Goal: Task Accomplishment & Management: Use online tool/utility

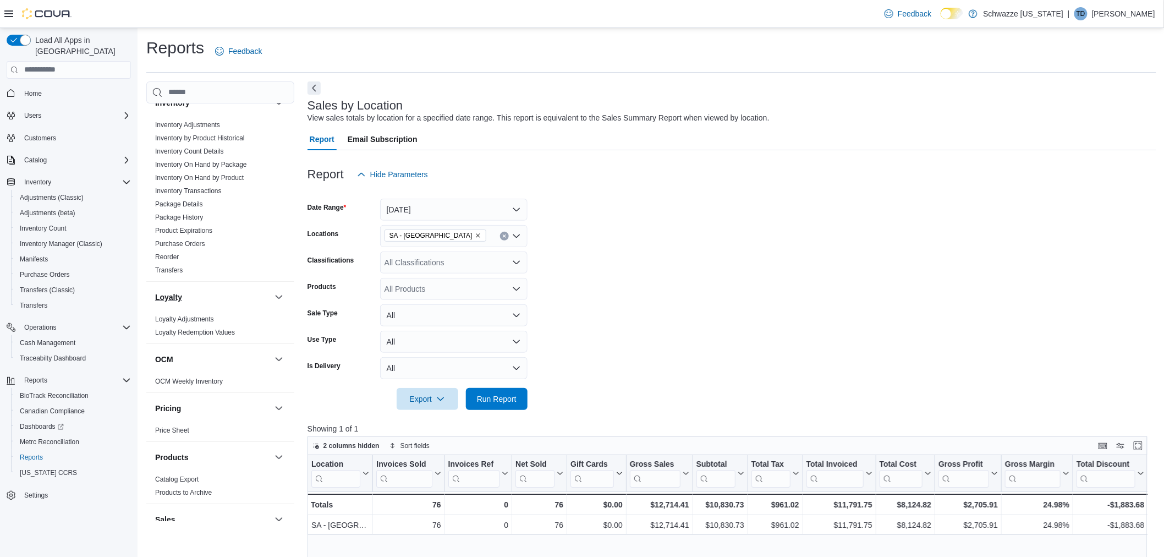
scroll to position [183, 0]
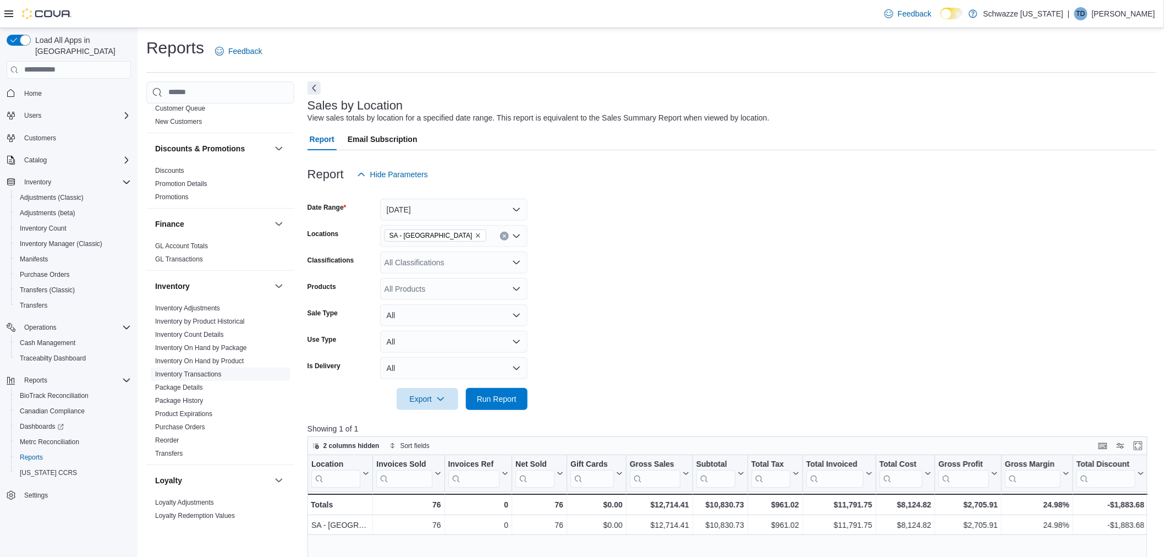
click at [203, 372] on link "Inventory Transactions" at bounding box center [188, 374] width 67 height 8
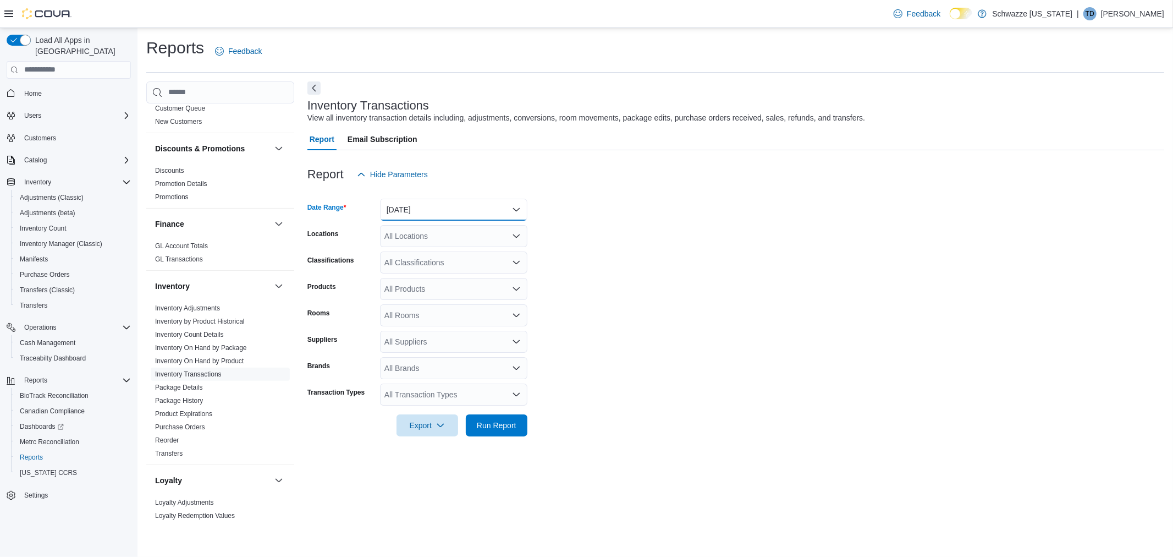
click at [466, 203] on button "[DATE]" at bounding box center [453, 210] width 147 height 22
click at [446, 250] on span "[DATE]" at bounding box center [460, 253] width 125 height 13
click at [431, 226] on div "All Locations" at bounding box center [453, 236] width 147 height 22
type input "**"
click at [427, 236] on div "** Combo box. Selected. sa. Selected. Combo box input. All Locations. Type some…" at bounding box center [453, 236] width 147 height 22
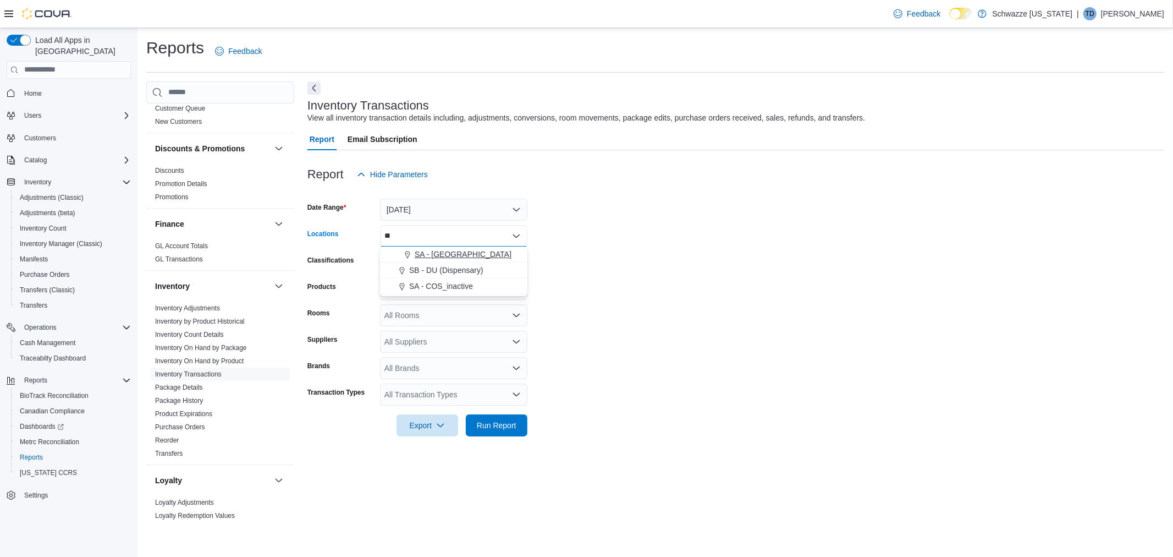
click at [417, 258] on span "SA - [GEOGRAPHIC_DATA]" at bounding box center [463, 254] width 97 height 11
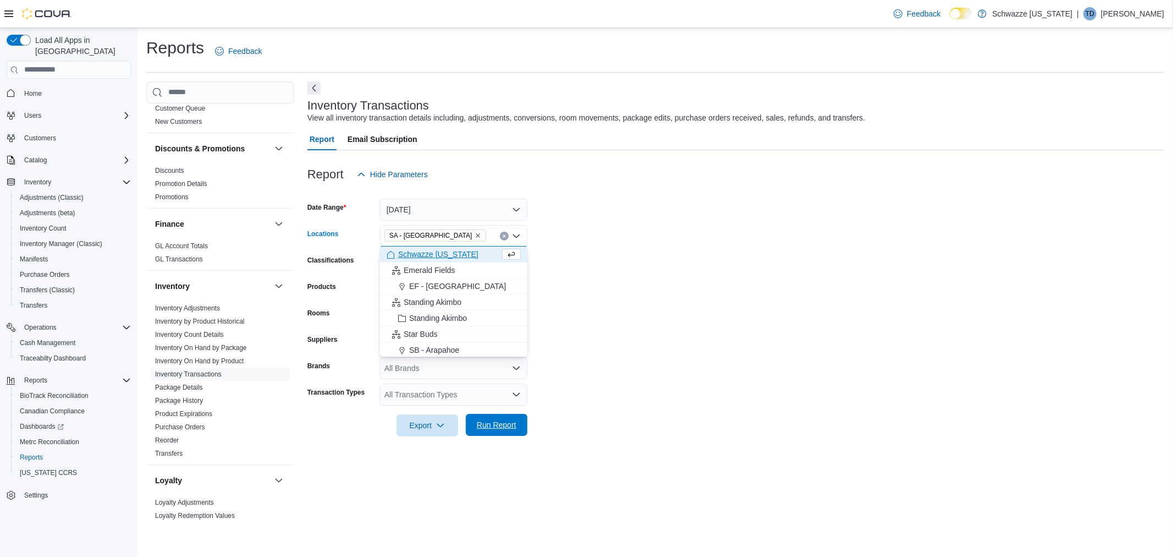
click at [520, 435] on div "Report Hide Parameters Date Range [DATE] Locations [GEOGRAPHIC_DATA] - [GEOGRAP…" at bounding box center [735, 299] width 857 height 299
click at [504, 422] on span "Run Report" at bounding box center [497, 424] width 40 height 11
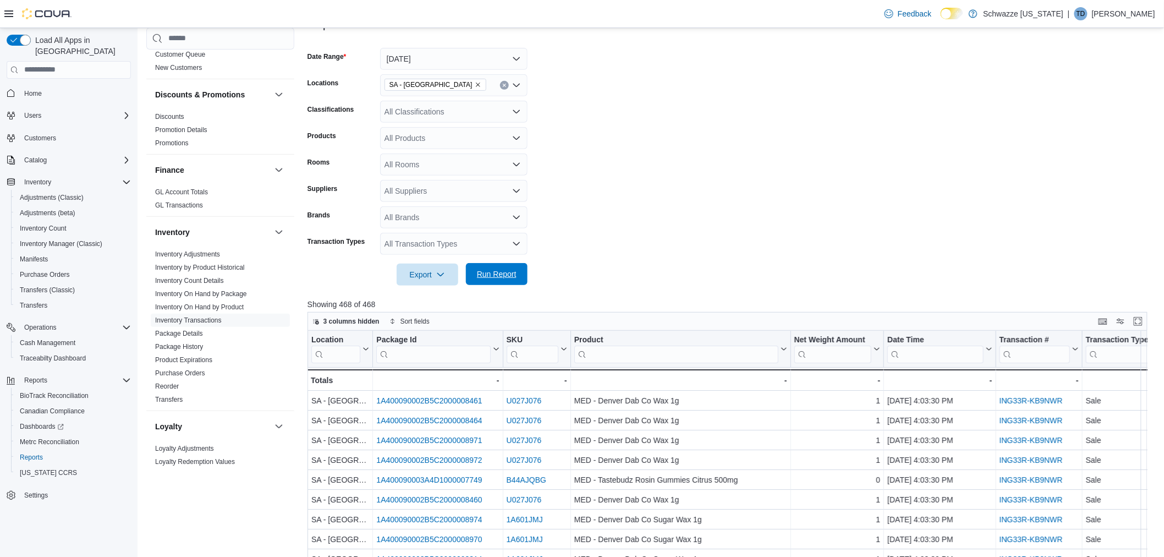
scroll to position [183, 0]
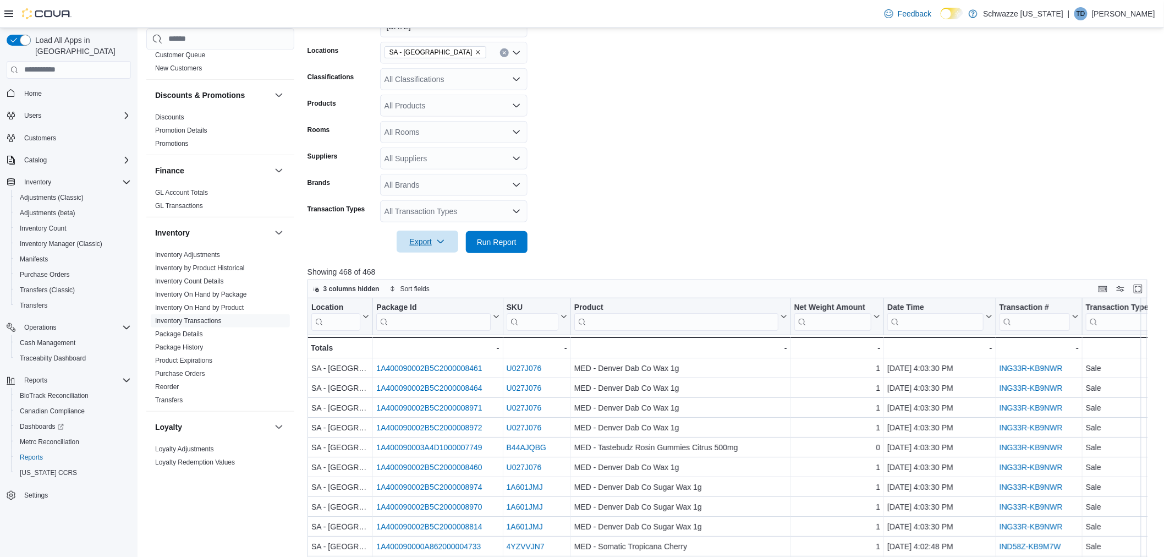
click at [437, 238] on icon "button" at bounding box center [440, 241] width 9 height 9
click at [441, 264] on span "Export to Excel" at bounding box center [428, 263] width 49 height 9
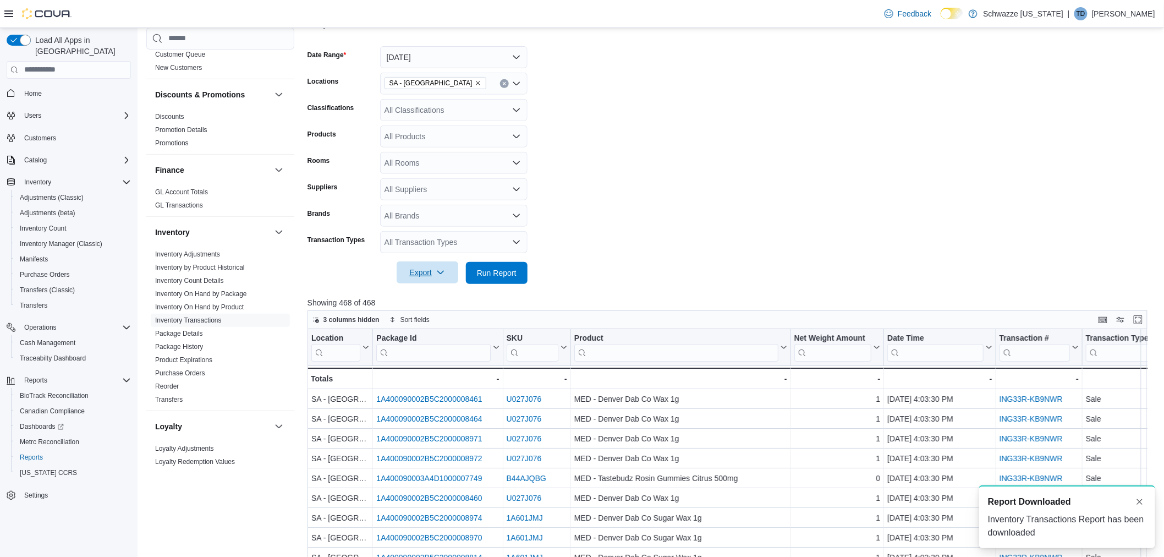
scroll to position [0, 0]
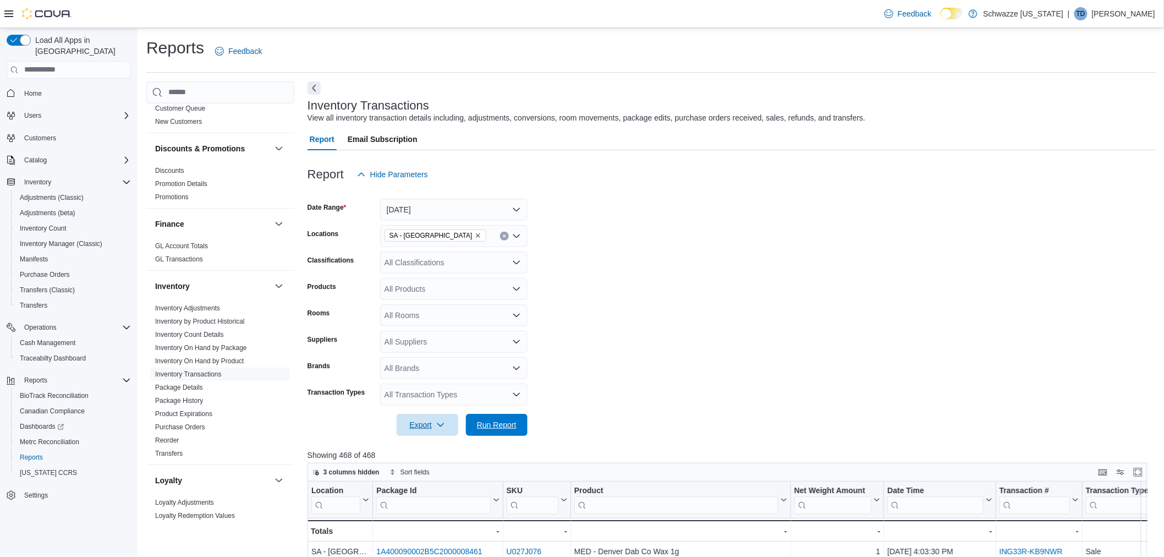
click at [507, 425] on span "Run Report" at bounding box center [497, 424] width 40 height 11
click at [462, 264] on div "All Classifications" at bounding box center [453, 262] width 147 height 22
click at [675, 301] on form "Date Range [DATE] Locations [GEOGRAPHIC_DATA] - [GEOGRAPHIC_DATA] Classificatio…" at bounding box center [731, 310] width 849 height 251
click at [497, 432] on span "Run Report" at bounding box center [496, 425] width 48 height 22
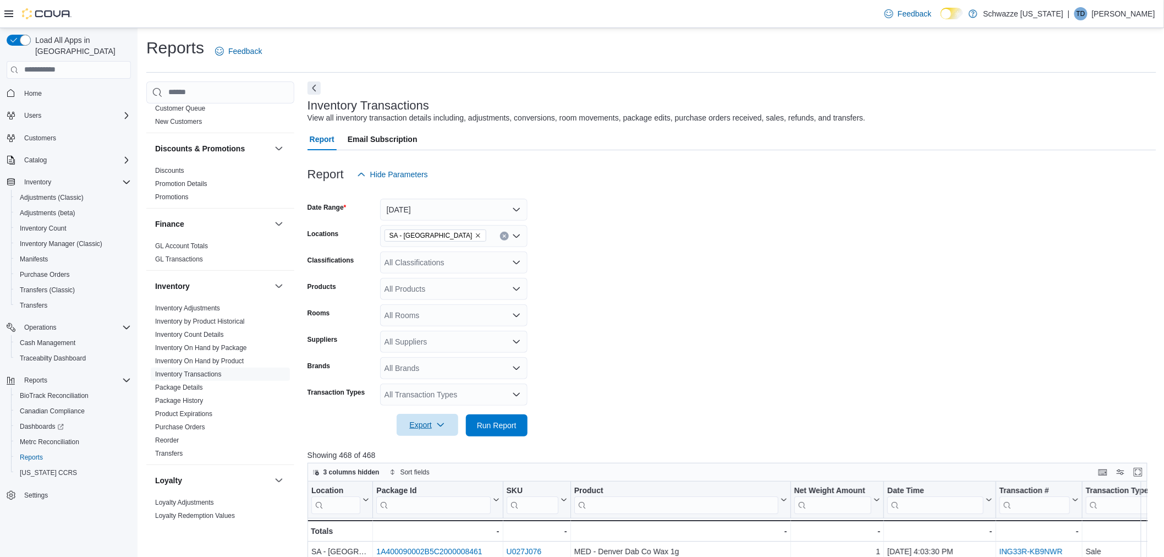
click at [444, 414] on span "Export" at bounding box center [427, 425] width 48 height 22
click at [440, 441] on button "Export to Excel" at bounding box center [429, 447] width 63 height 22
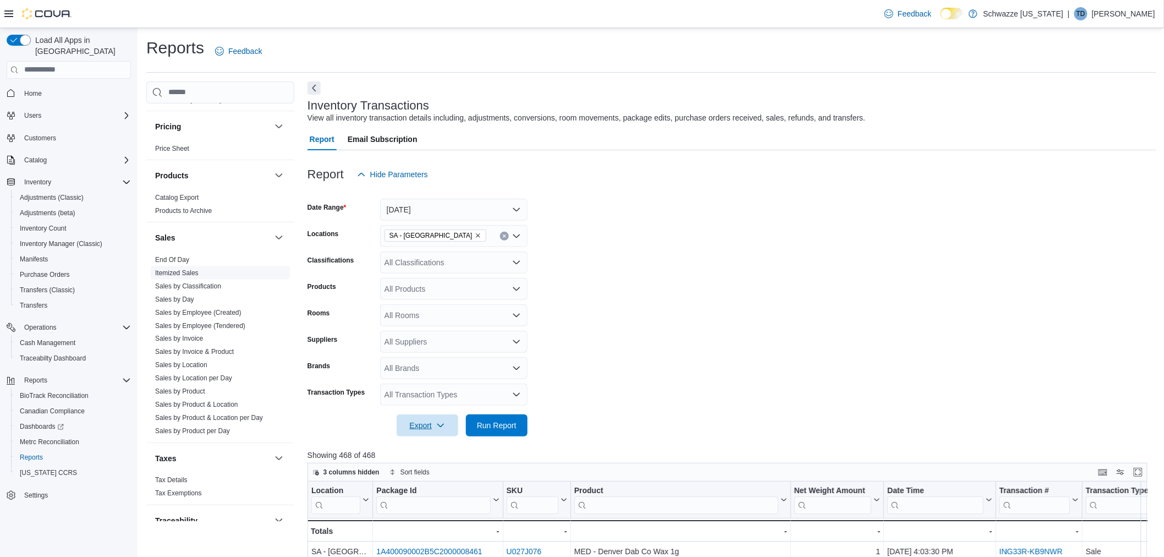
scroll to position [672, 0]
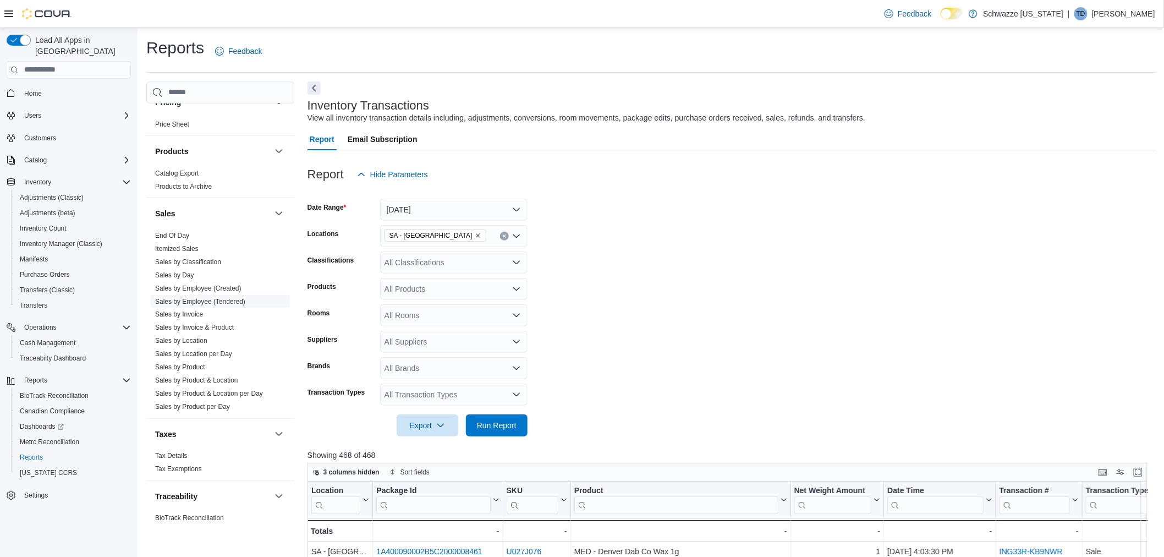
click at [201, 299] on link "Sales by Employee (Tendered)" at bounding box center [200, 302] width 90 height 8
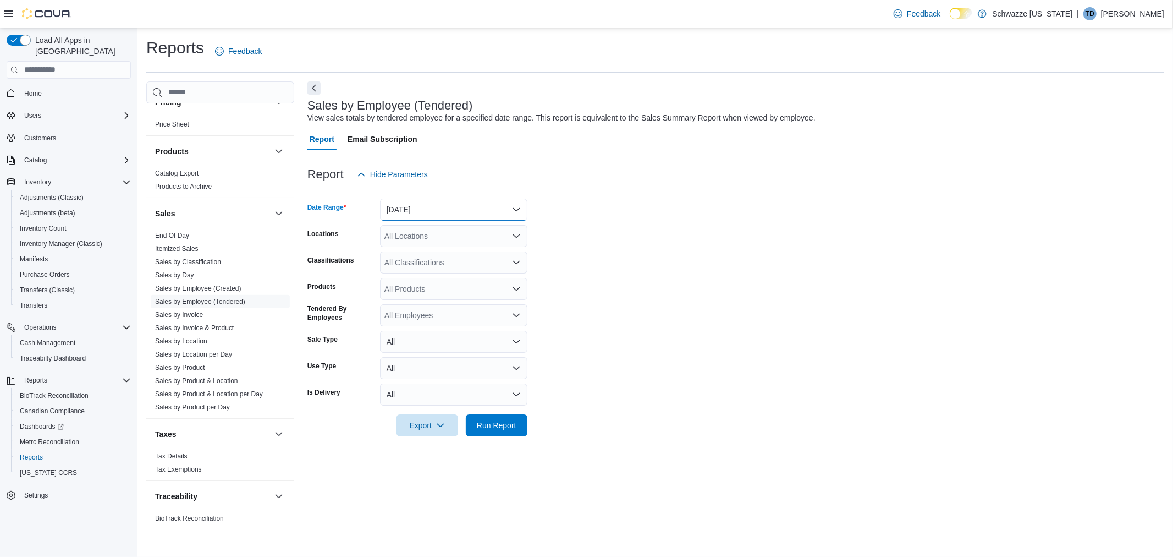
click at [465, 210] on button "[DATE]" at bounding box center [453, 210] width 147 height 22
click at [430, 249] on span "[DATE]" at bounding box center [460, 253] width 125 height 13
click at [424, 225] on div "All Locations" at bounding box center [453, 236] width 147 height 22
type input "**"
click at [432, 255] on span "SA - [GEOGRAPHIC_DATA]" at bounding box center [463, 254] width 97 height 11
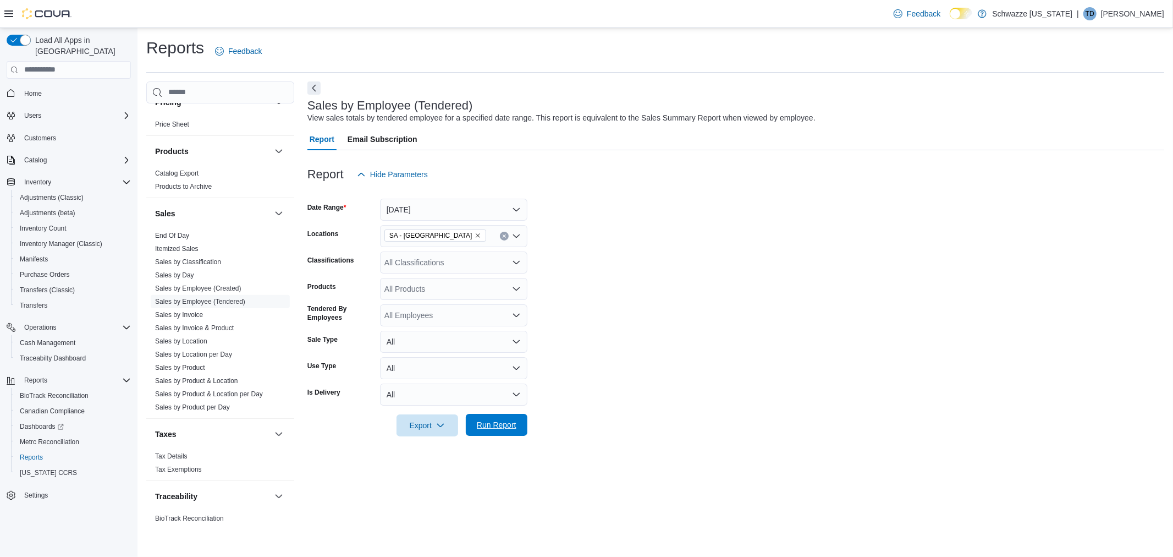
click at [510, 420] on span "Run Report" at bounding box center [497, 424] width 40 height 11
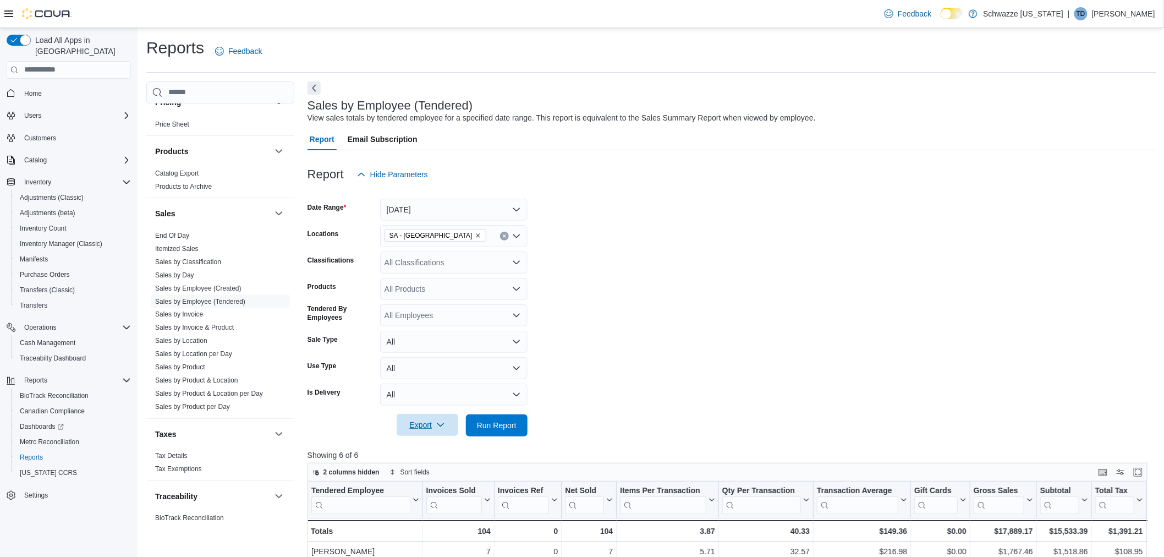
click at [431, 419] on span "Export" at bounding box center [427, 425] width 48 height 22
click at [426, 438] on button "Export to Excel" at bounding box center [429, 447] width 63 height 22
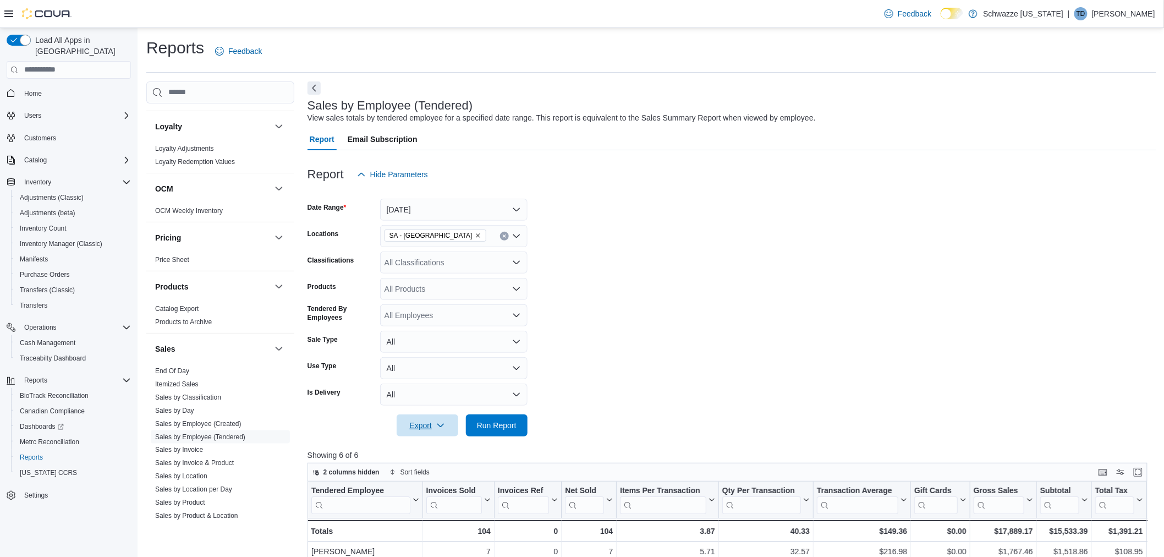
scroll to position [672, 0]
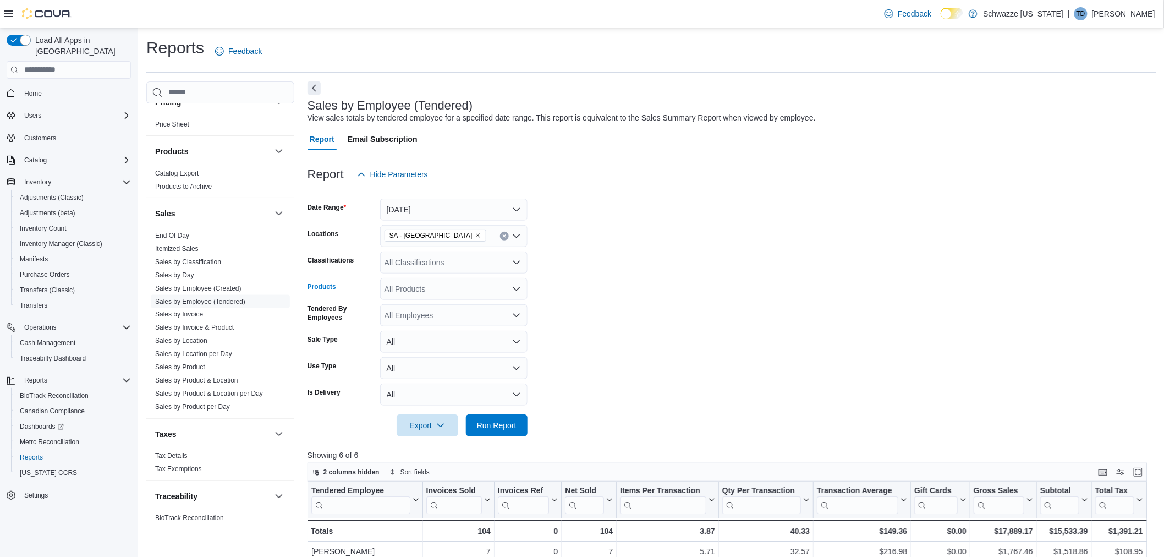
click at [476, 289] on div "All Products" at bounding box center [453, 289] width 147 height 22
click at [519, 288] on icon "Close list of options" at bounding box center [516, 288] width 7 height 3
click at [438, 282] on div "All Products" at bounding box center [453, 289] width 147 height 22
click at [591, 320] on form "Date Range [DATE] Locations [GEOGRAPHIC_DATA] - [GEOGRAPHIC_DATA] Classificatio…" at bounding box center [731, 310] width 849 height 251
click at [502, 346] on button "All" at bounding box center [453, 342] width 147 height 22
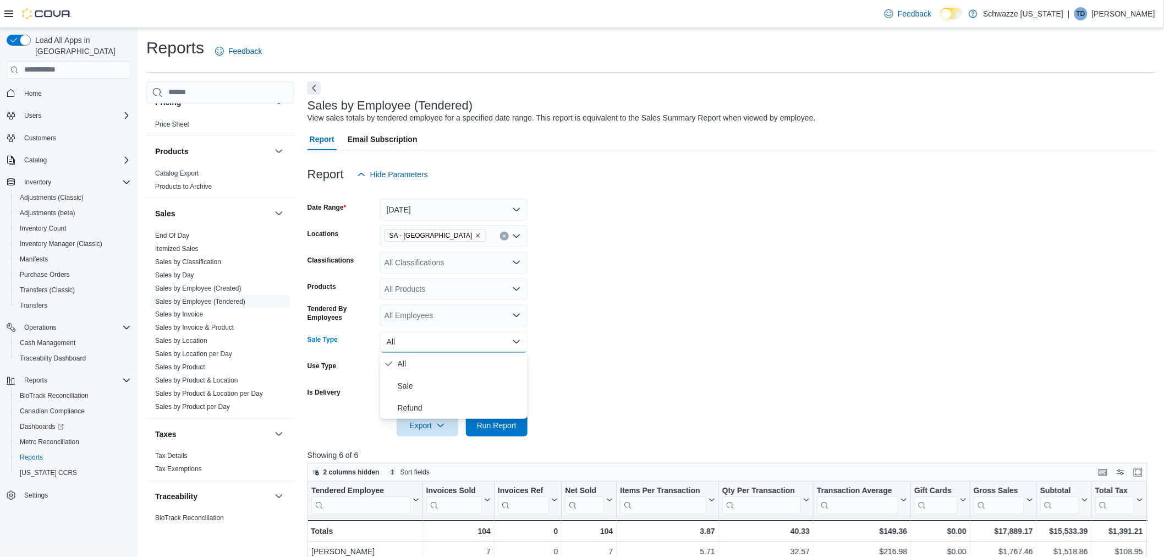
click at [502, 346] on button "All" at bounding box center [453, 342] width 147 height 22
click at [524, 372] on button "All" at bounding box center [453, 368] width 147 height 22
click at [523, 372] on button "All" at bounding box center [453, 368] width 147 height 22
click at [493, 286] on div "All Products" at bounding box center [453, 289] width 147 height 22
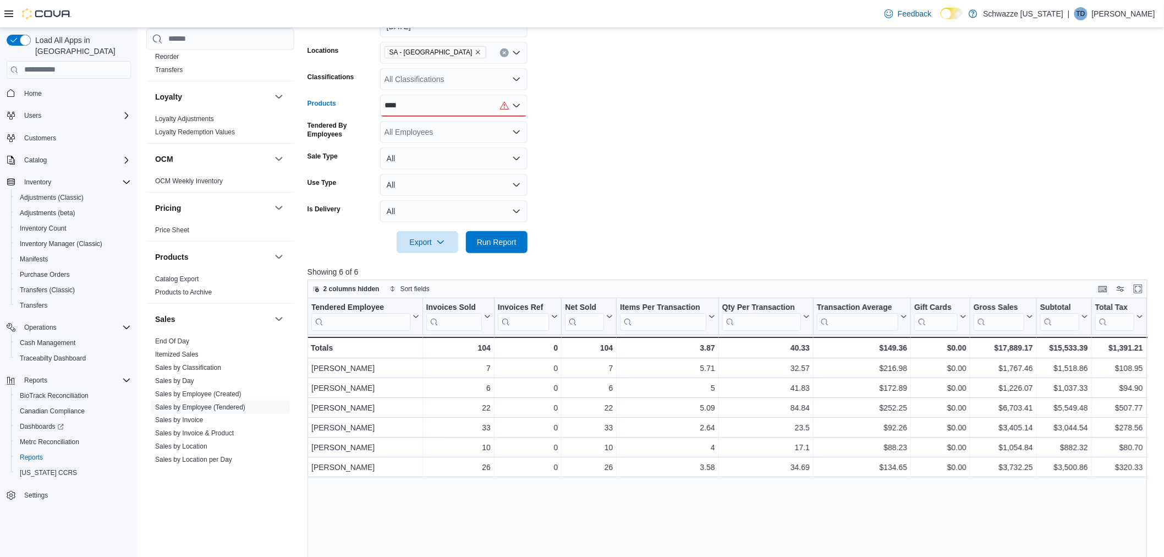
scroll to position [488, 0]
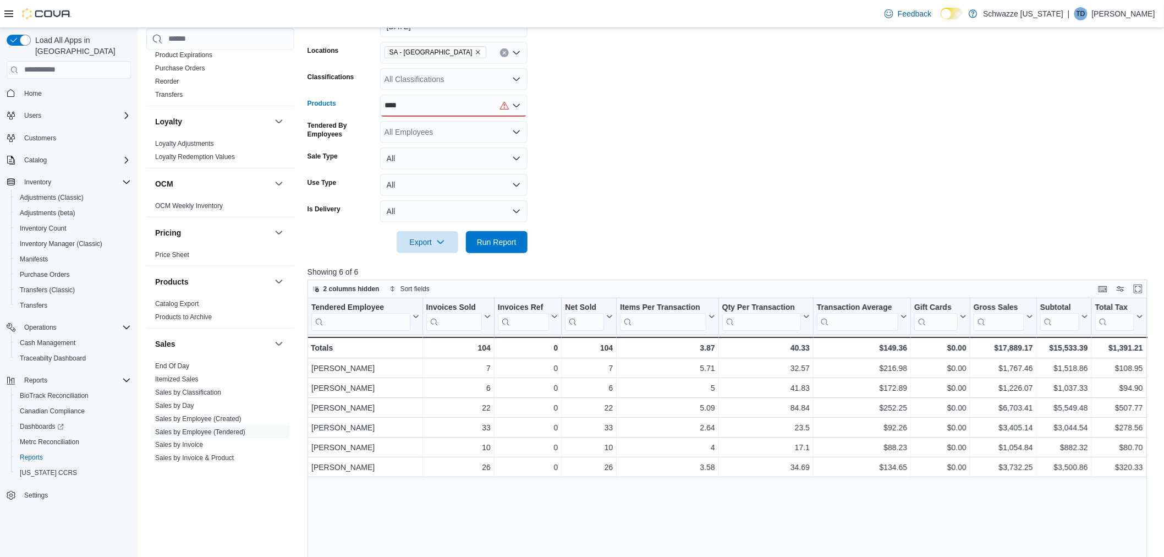
click at [509, 101] on div "**** Combo box. Selected. 65 t. Selected. Combo box input. All Products. Type s…" at bounding box center [453, 106] width 147 height 22
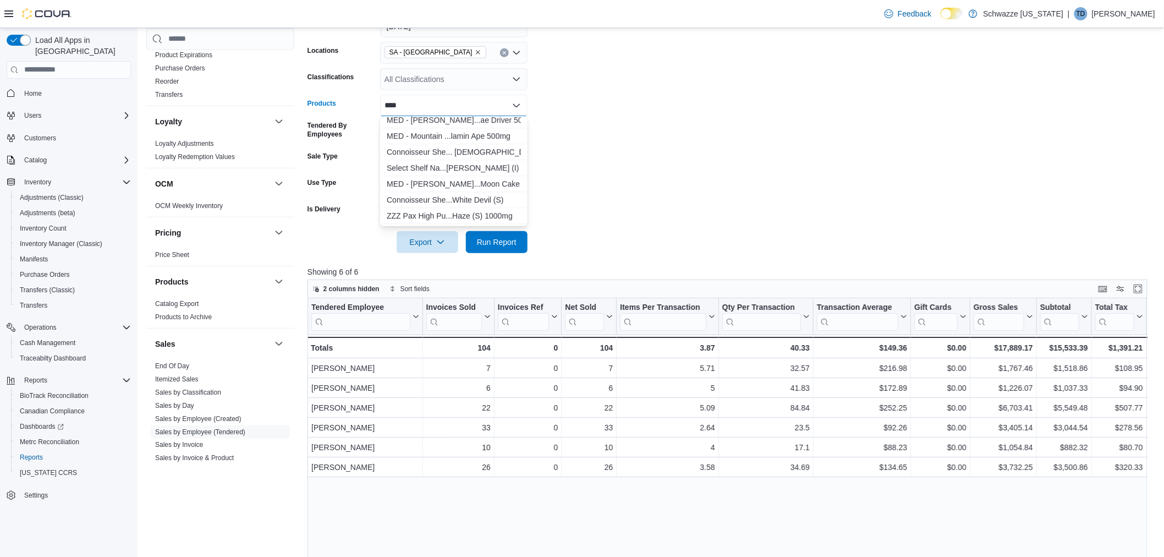
scroll to position [1485, 0]
click at [587, 135] on form "Date Range [DATE] Locations [GEOGRAPHIC_DATA] - [GEOGRAPHIC_DATA] Classificatio…" at bounding box center [731, 127] width 849 height 251
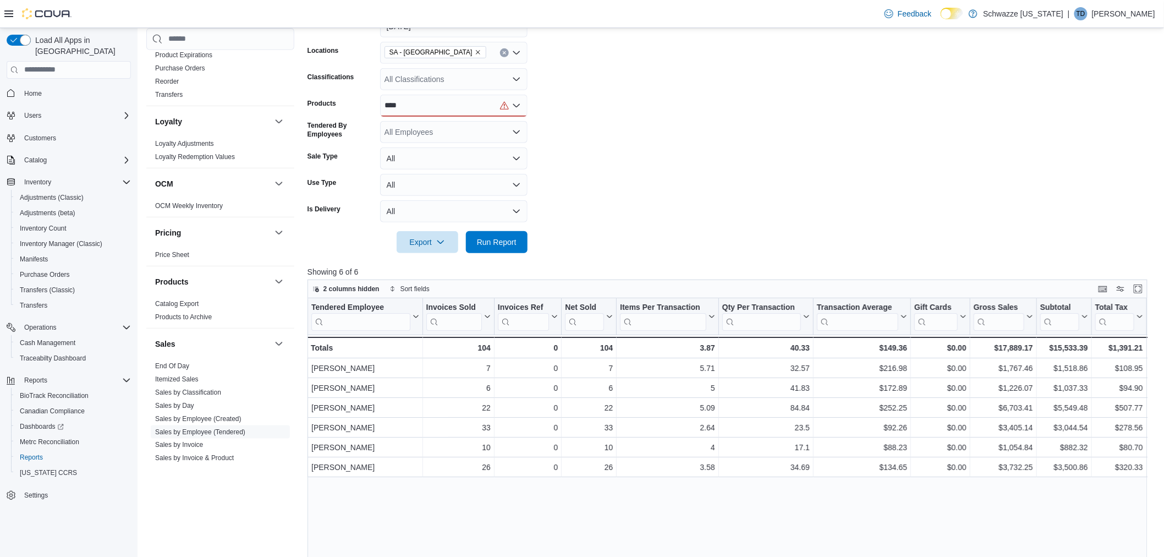
click at [411, 95] on div "****" at bounding box center [453, 106] width 147 height 22
type input "*"
click at [684, 91] on form "Date Range [DATE] Locations [GEOGRAPHIC_DATA] - [GEOGRAPHIC_DATA] Classificatio…" at bounding box center [731, 127] width 849 height 251
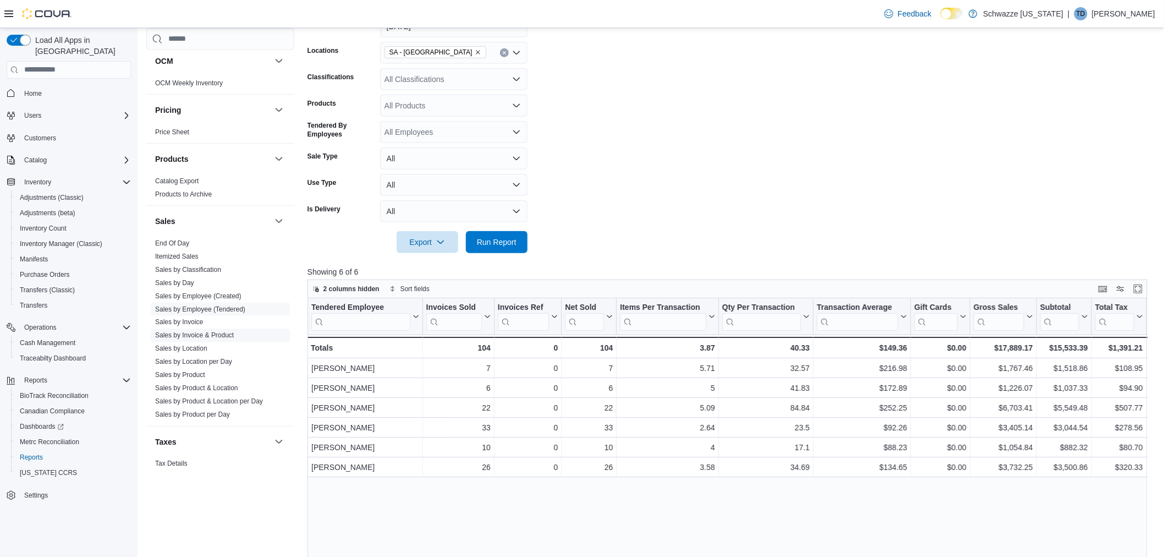
click at [226, 335] on link "Sales by Invoice & Product" at bounding box center [194, 335] width 79 height 8
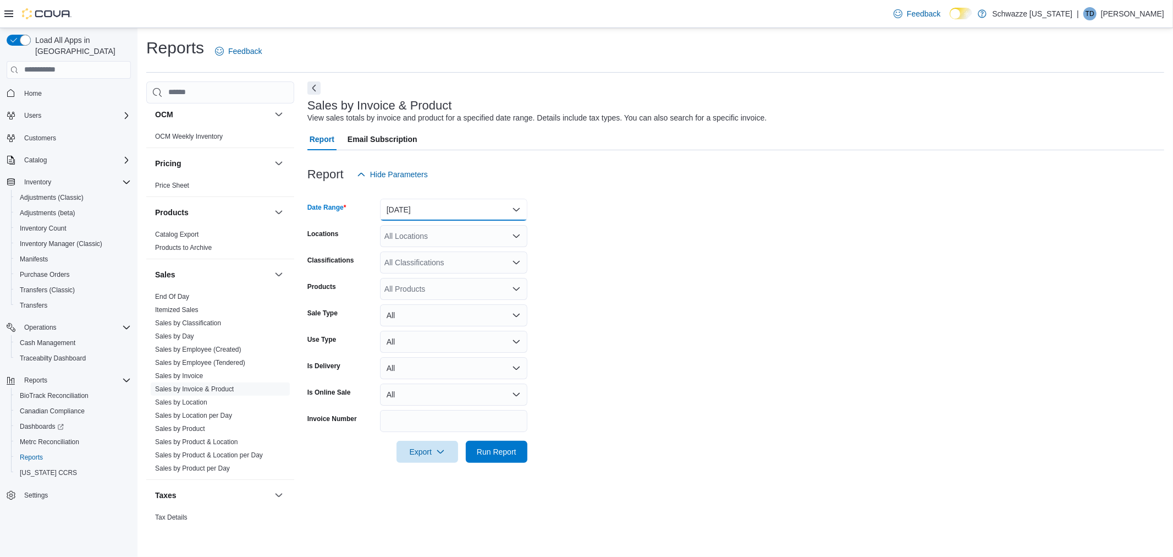
click at [429, 203] on button "[DATE]" at bounding box center [453, 210] width 147 height 22
click at [413, 249] on span "[DATE]" at bounding box center [460, 253] width 125 height 13
click at [419, 238] on div "All Locations" at bounding box center [453, 236] width 147 height 22
type input "**"
click at [445, 253] on span "SA - [GEOGRAPHIC_DATA]" at bounding box center [463, 254] width 97 height 11
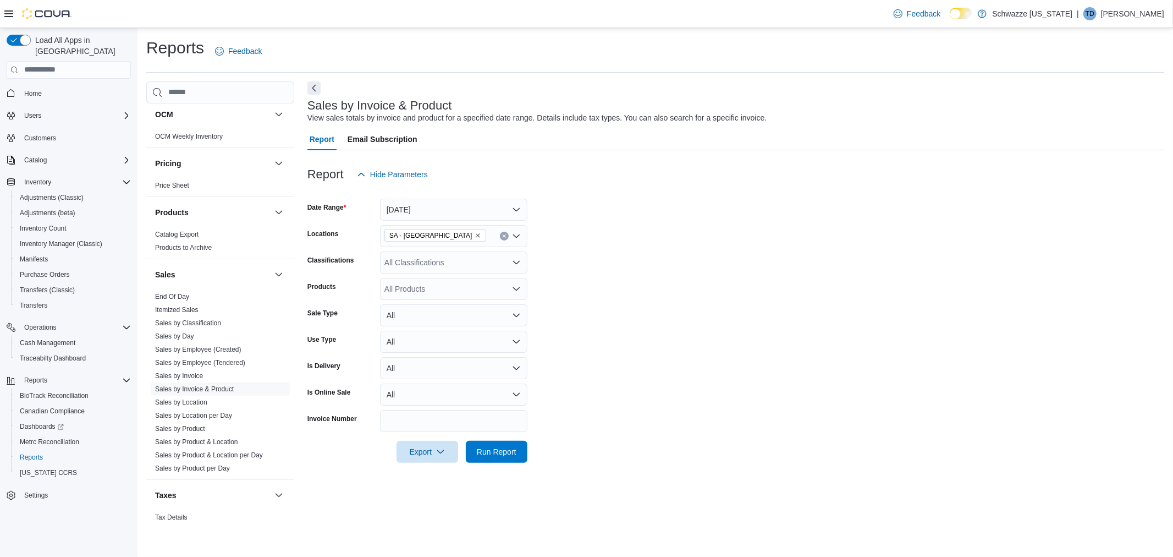
drag, startPoint x: 759, startPoint y: 283, endPoint x: 551, endPoint y: 282, distance: 208.4
click at [756, 283] on form "Date Range [DATE] Locations [GEOGRAPHIC_DATA] - [GEOGRAPHIC_DATA] Classificatio…" at bounding box center [735, 323] width 857 height 277
click at [462, 292] on div "All Products" at bounding box center [453, 289] width 147 height 22
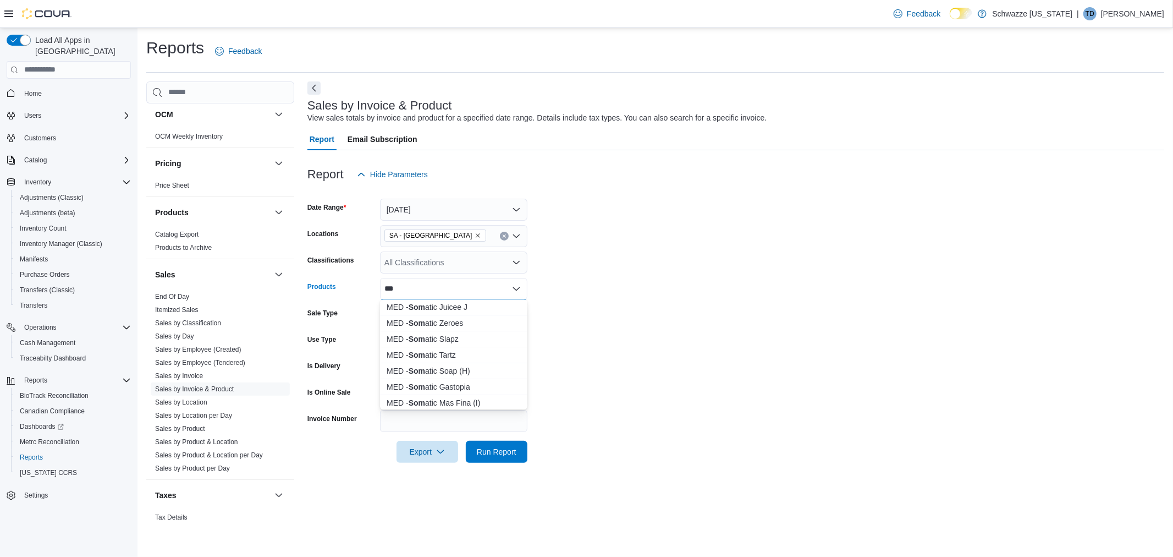
click at [612, 322] on form "Date Range [DATE] Locations [GEOGRAPHIC_DATA] - [GEOGRAPHIC_DATA] Classificatio…" at bounding box center [735, 323] width 857 height 277
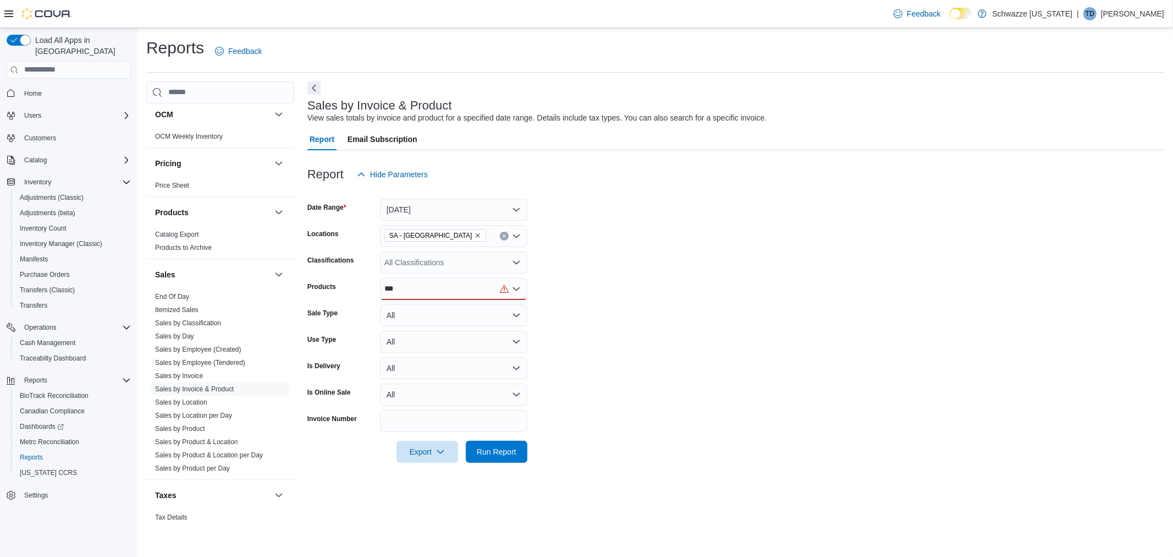
click at [408, 286] on div "***" at bounding box center [453, 289] width 147 height 22
type input "*"
click at [517, 458] on span "Run Report" at bounding box center [496, 451] width 48 height 22
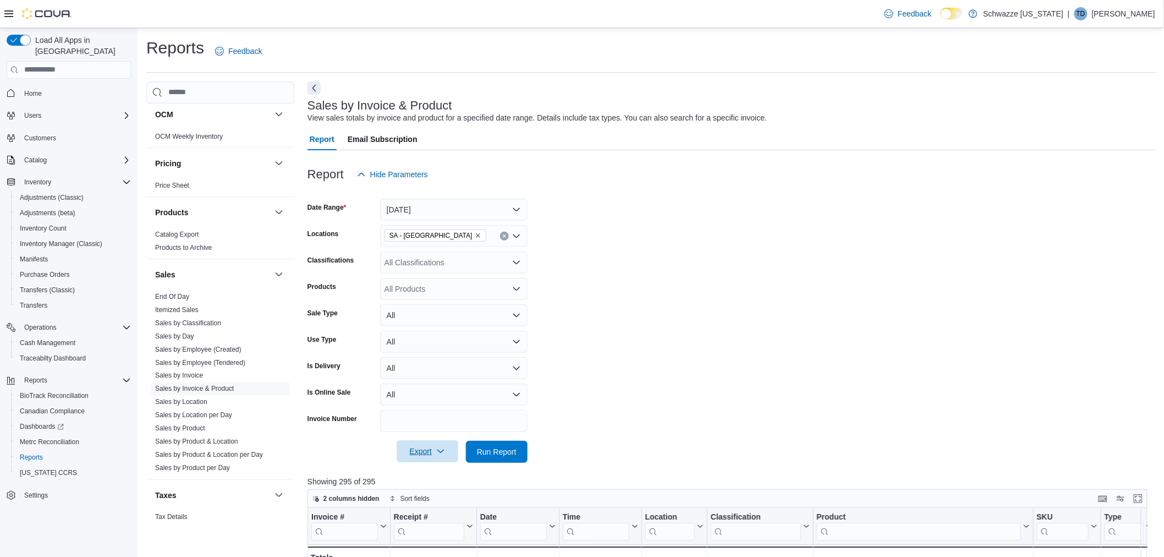
click at [432, 450] on span "Export" at bounding box center [427, 451] width 48 height 22
click at [432, 470] on span "Export to Excel" at bounding box center [428, 473] width 49 height 9
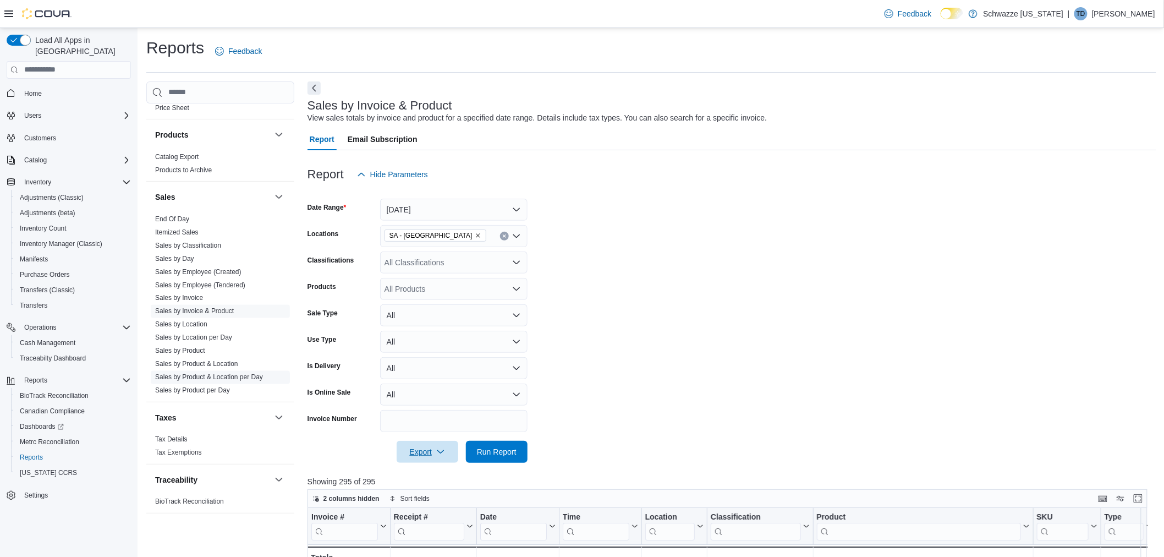
scroll to position [692, 0]
click at [223, 389] on link "Sales by Product per Day" at bounding box center [192, 387] width 75 height 8
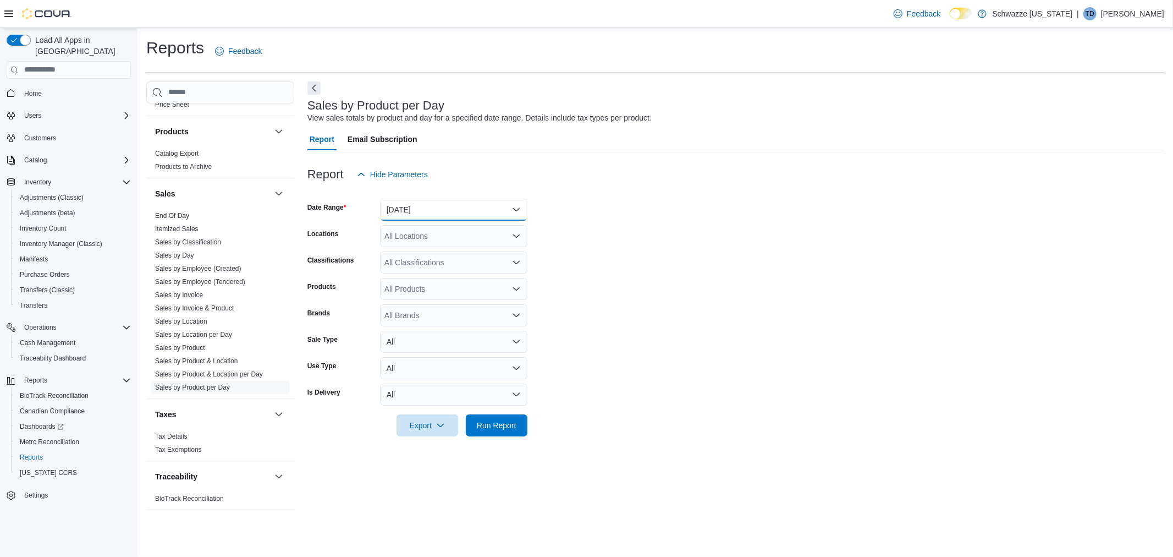
click at [429, 199] on button "[DATE]" at bounding box center [453, 210] width 147 height 22
click at [417, 247] on span "[DATE]" at bounding box center [460, 253] width 125 height 13
click at [418, 212] on button "[DATE]" at bounding box center [453, 210] width 147 height 22
click at [408, 271] on span "[DATE]" at bounding box center [460, 275] width 125 height 13
click at [414, 232] on div "All Locations" at bounding box center [453, 236] width 147 height 22
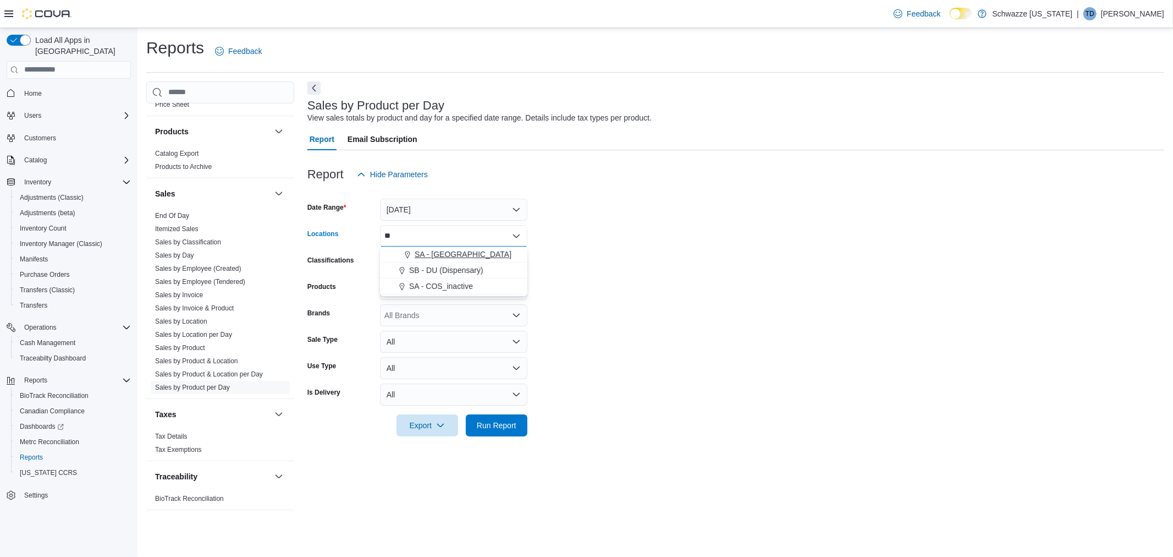
type input "**"
click at [430, 256] on span "SA - [GEOGRAPHIC_DATA]" at bounding box center [463, 254] width 97 height 11
click at [482, 425] on span "Run Report" at bounding box center [497, 424] width 40 height 11
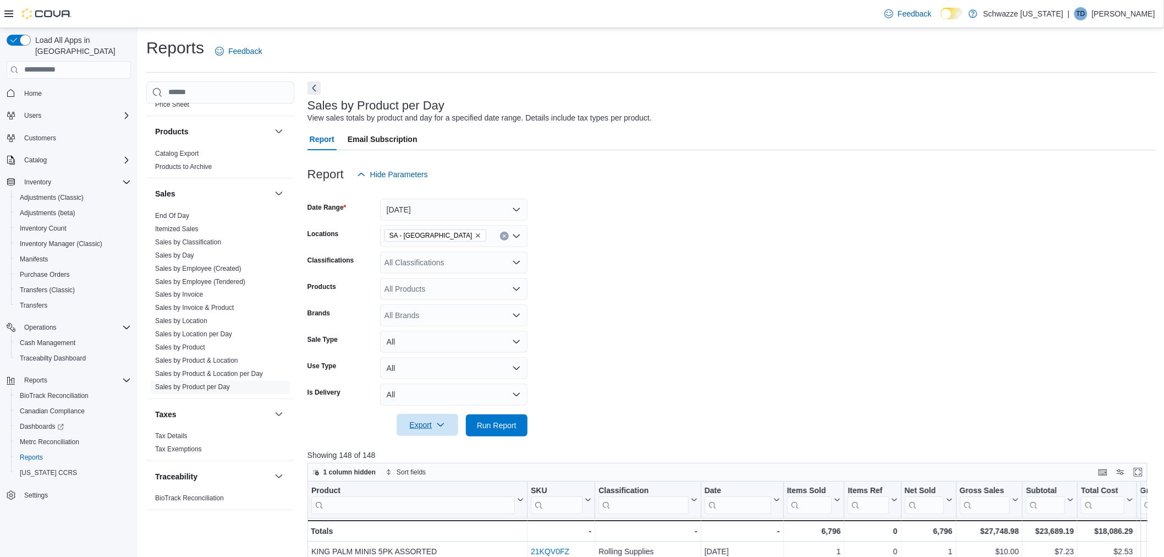
click at [416, 421] on span "Export" at bounding box center [427, 425] width 48 height 22
click at [425, 442] on span "Export to Excel" at bounding box center [428, 446] width 49 height 9
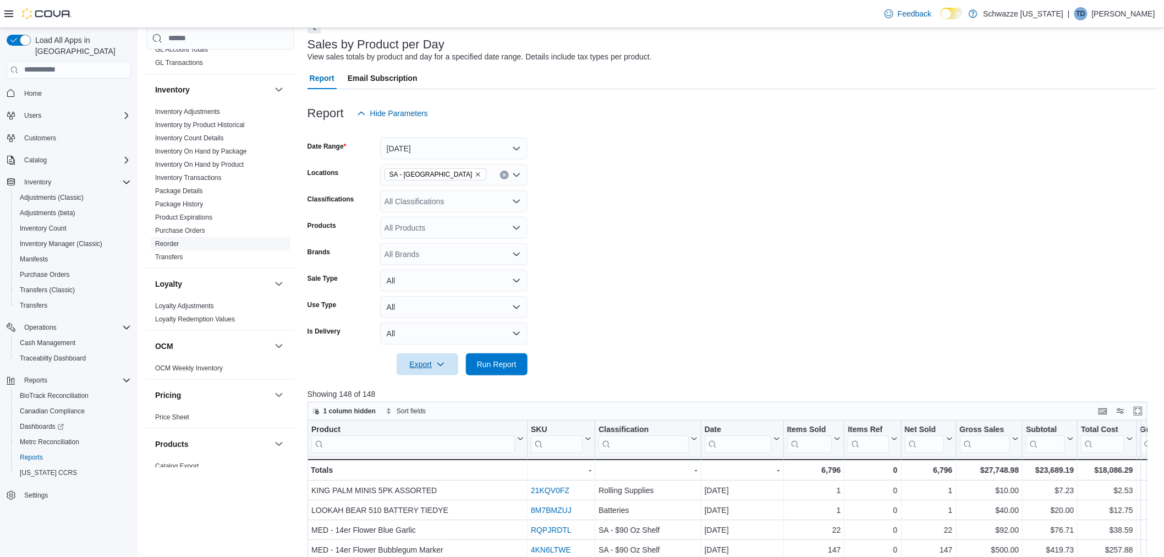
scroll to position [387, 0]
